Goal: Communication & Community: Answer question/provide support

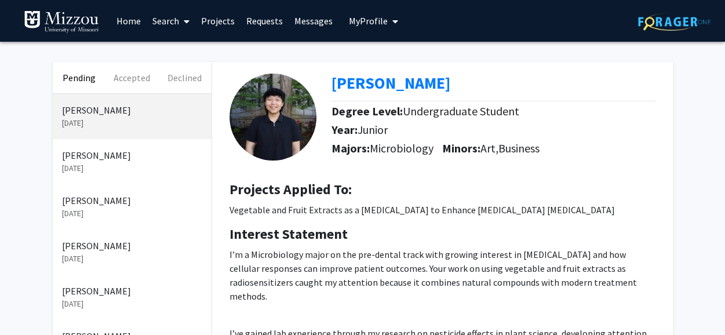
click at [84, 159] on p "[PERSON_NAME]" at bounding box center [132, 155] width 140 height 14
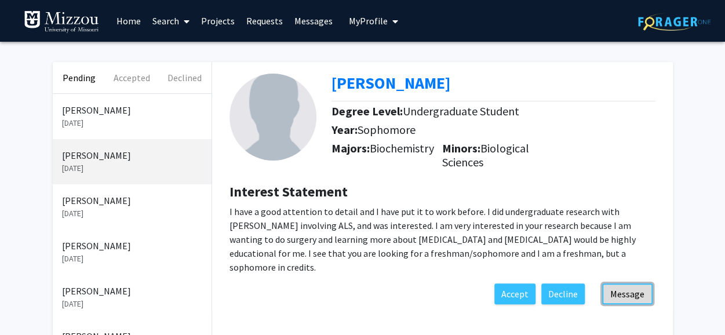
click at [622, 283] on button "Message" at bounding box center [627, 293] width 50 height 21
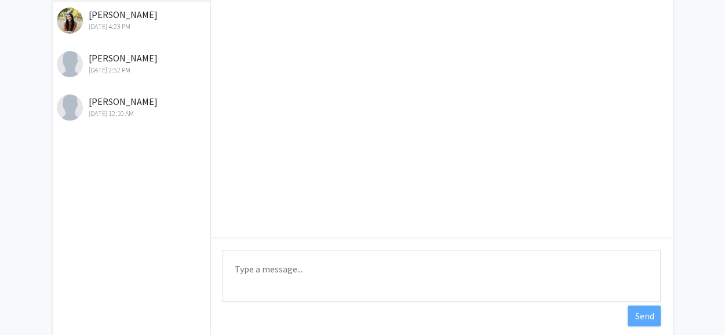
scroll to position [193, 0]
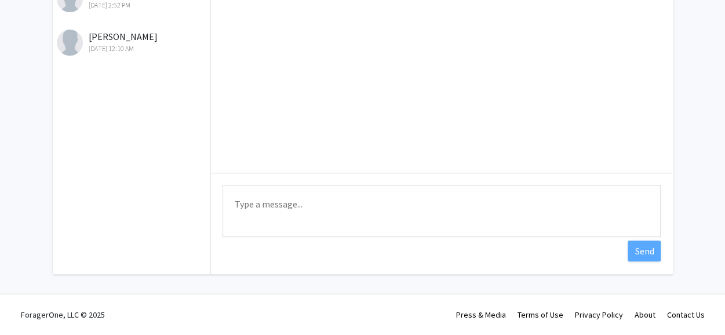
click at [358, 227] on textarea "Type a message" at bounding box center [441, 211] width 438 height 52
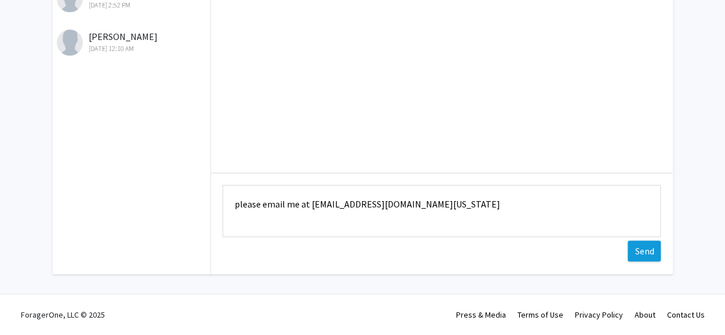
type textarea "please email me at [EMAIL_ADDRESS][DOMAIN_NAME][US_STATE]"
click at [635, 250] on button "Send" at bounding box center [643, 250] width 33 height 21
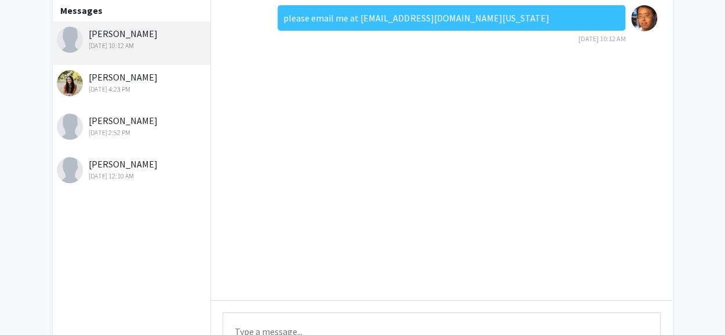
scroll to position [0, 0]
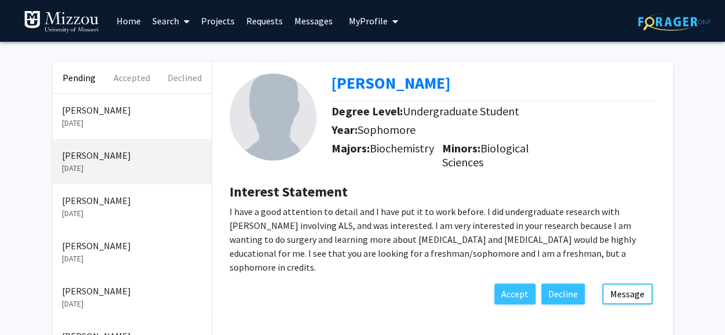
click at [137, 200] on p "[PERSON_NAME]" at bounding box center [132, 200] width 140 height 14
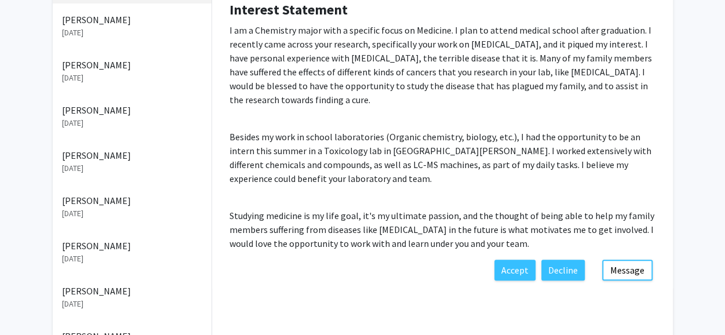
scroll to position [232, 0]
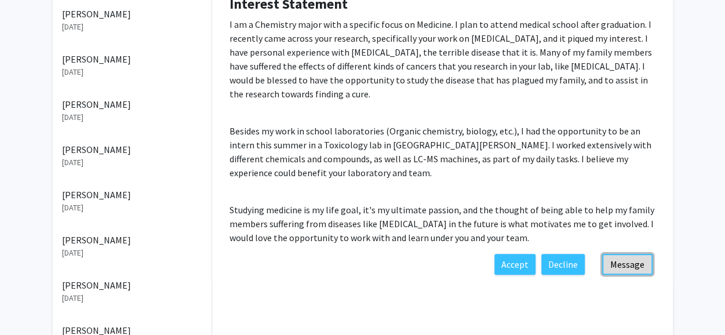
click at [624, 260] on button "Message" at bounding box center [627, 264] width 50 height 21
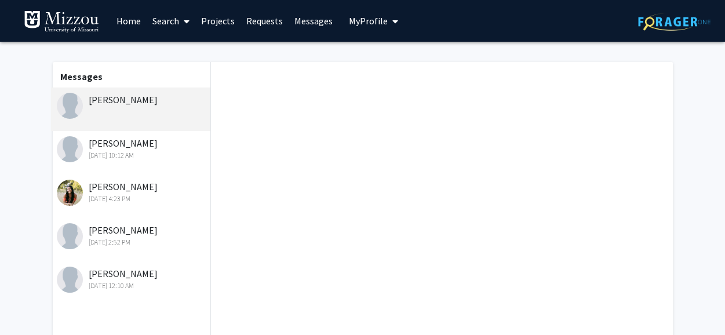
click at [115, 156] on div "[DATE] 10:12 AM" at bounding box center [132, 155] width 151 height 10
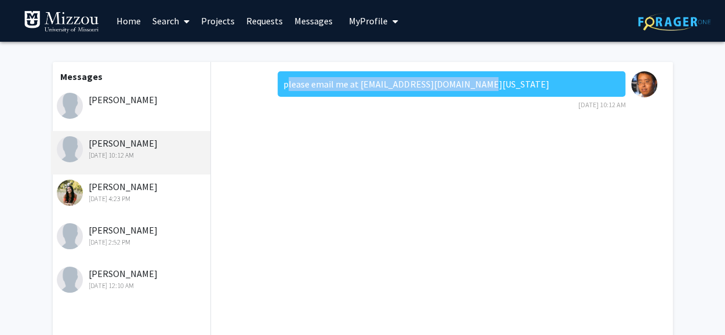
drag, startPoint x: 286, startPoint y: 83, endPoint x: 471, endPoint y: 83, distance: 184.8
click at [475, 83] on div "please email me at [EMAIL_ADDRESS][DOMAIN_NAME][US_STATE]" at bounding box center [451, 83] width 348 height 25
copy div "please email me at [EMAIL_ADDRESS][DOMAIN_NAME][US_STATE]"
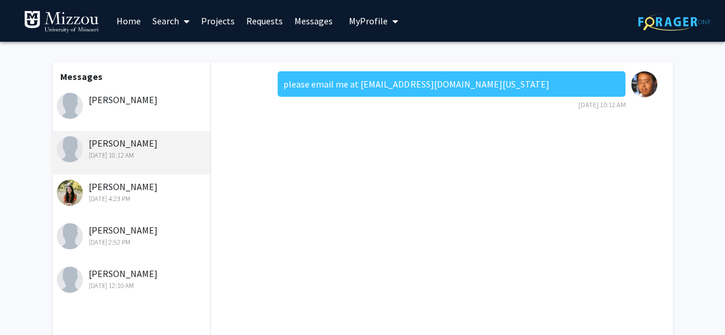
click at [141, 96] on div "[PERSON_NAME]" at bounding box center [132, 100] width 151 height 14
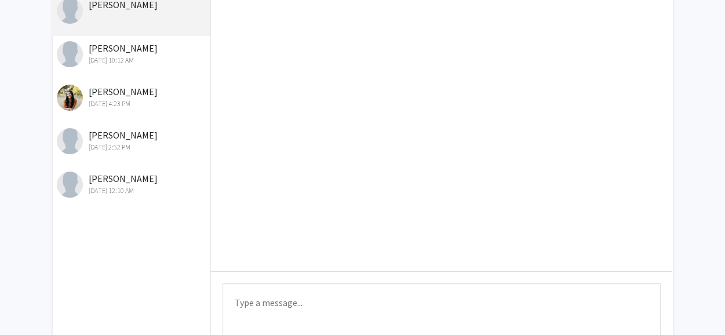
scroll to position [193, 0]
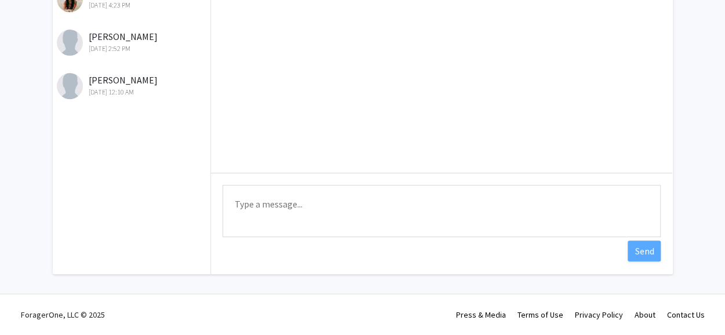
click at [261, 206] on textarea "Type a message" at bounding box center [441, 211] width 438 height 52
paste textarea "please email me at [EMAIL_ADDRESS][DOMAIN_NAME][US_STATE]"
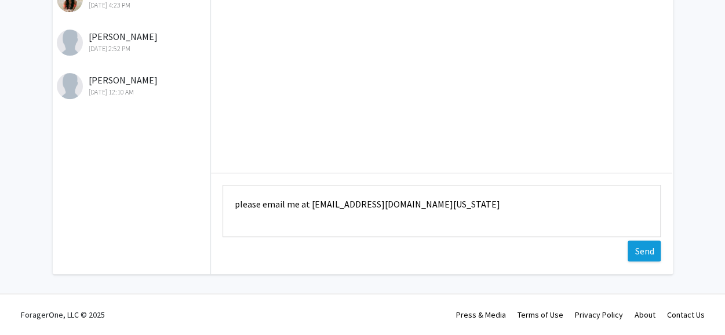
type textarea "please email me at [EMAIL_ADDRESS][DOMAIN_NAME][US_STATE]"
click at [648, 253] on button "Send" at bounding box center [643, 250] width 33 height 21
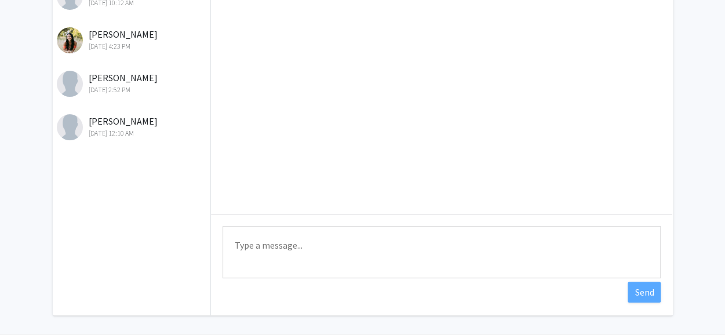
scroll to position [0, 0]
